Goal: Task Accomplishment & Management: Use online tool/utility

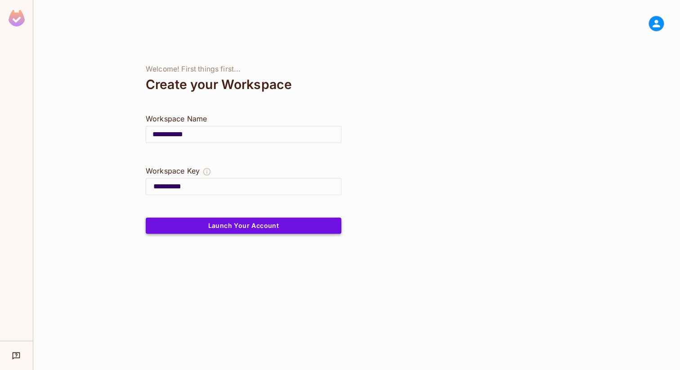
click at [272, 228] on button "Launch Your Account" at bounding box center [244, 226] width 196 height 16
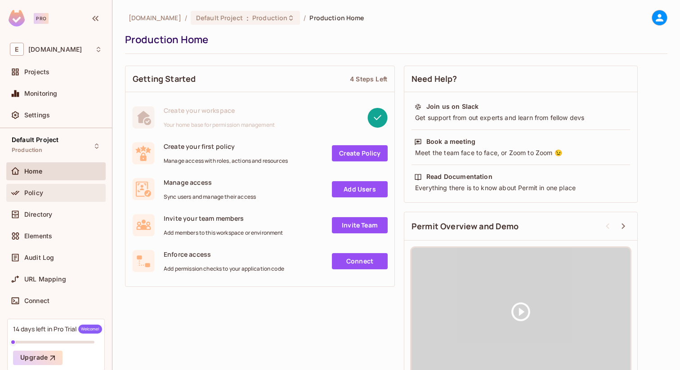
click at [43, 188] on div "Policy" at bounding box center [56, 193] width 92 height 11
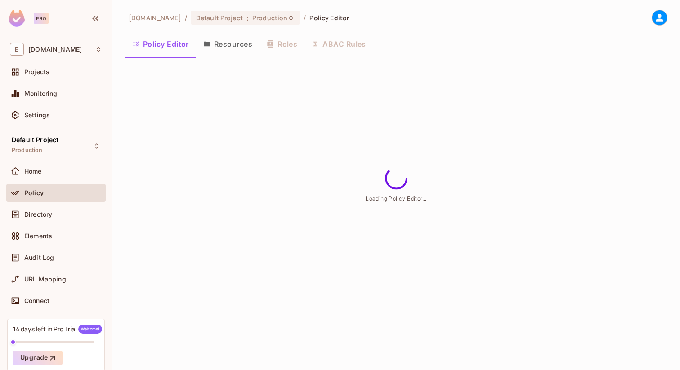
click at [238, 45] on button "Resources" at bounding box center [227, 44] width 63 height 22
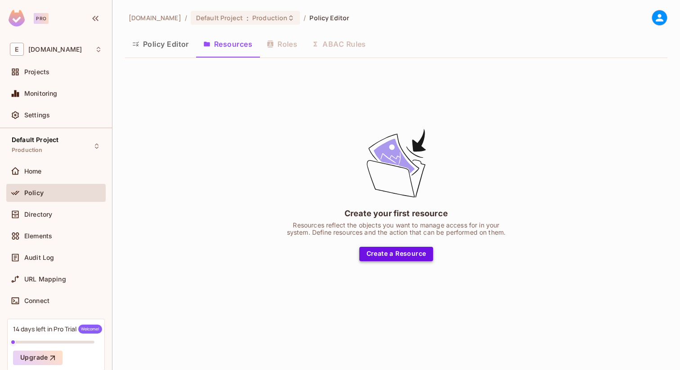
click at [392, 252] on button "Create a Resource" at bounding box center [396, 254] width 74 height 14
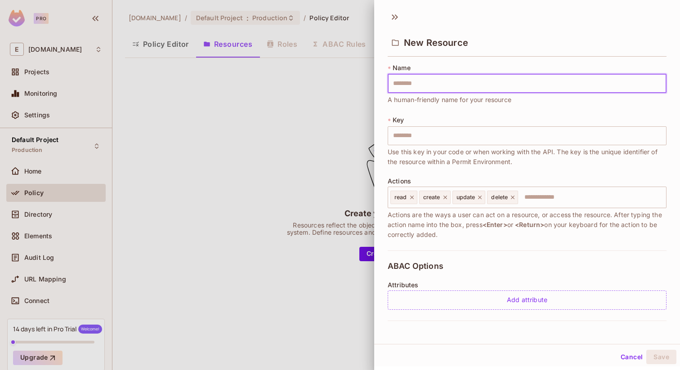
click at [407, 81] on input "text" at bounding box center [527, 83] width 279 height 19
type input "******"
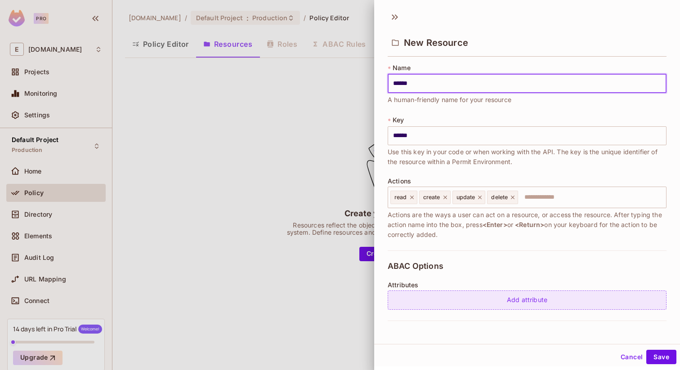
click at [521, 300] on div "Add attribute" at bounding box center [527, 300] width 279 height 19
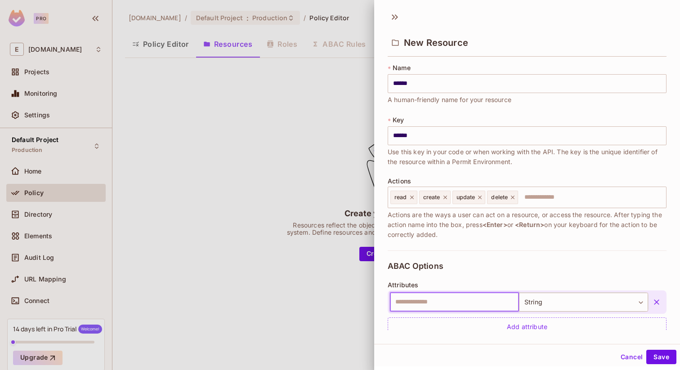
click at [454, 303] on input "text" at bounding box center [454, 302] width 129 height 19
type input "*****"
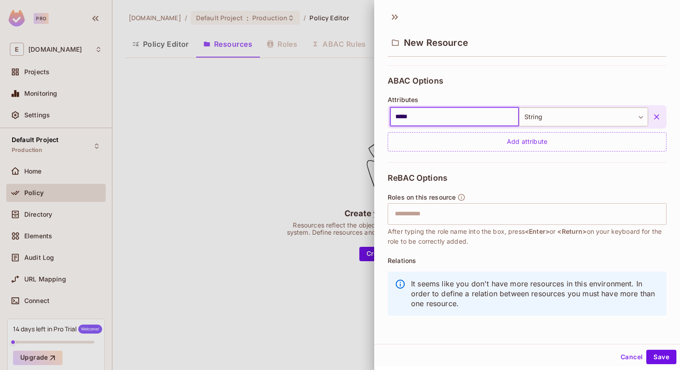
scroll to position [186, 0]
click at [658, 358] on button "Save" at bounding box center [662, 357] width 30 height 14
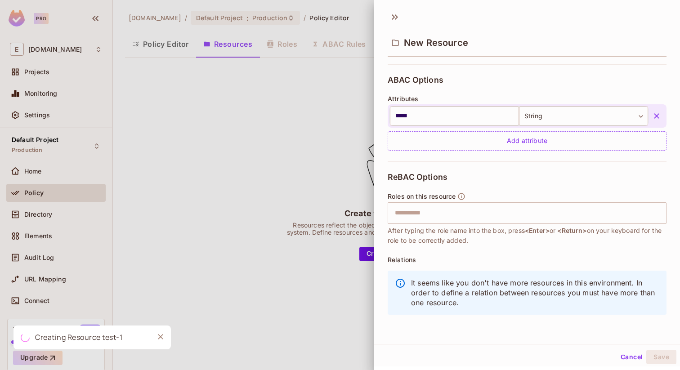
scroll to position [0, 0]
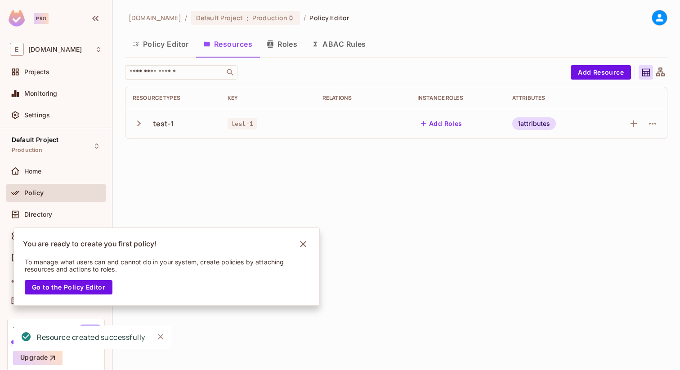
click at [207, 124] on div "test-1" at bounding box center [173, 123] width 81 height 19
click at [306, 247] on icon "Notifications Alt+T" at bounding box center [303, 244] width 14 height 14
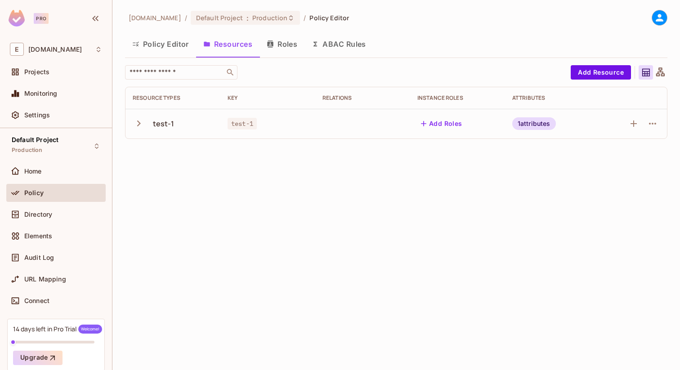
click at [454, 152] on div "example.com / Default Project : Production / Policy Editor Policy Editor Resour…" at bounding box center [396, 185] width 568 height 370
click at [665, 18] on icon at bounding box center [659, 17] width 11 height 11
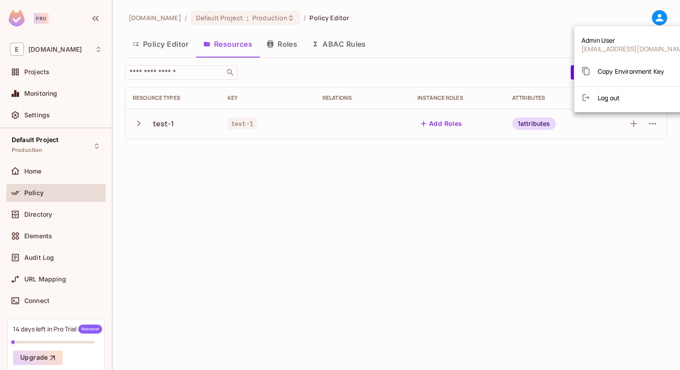
click at [624, 67] on span "Copy Environment Key" at bounding box center [631, 71] width 67 height 9
